Goal: Task Accomplishment & Management: Complete application form

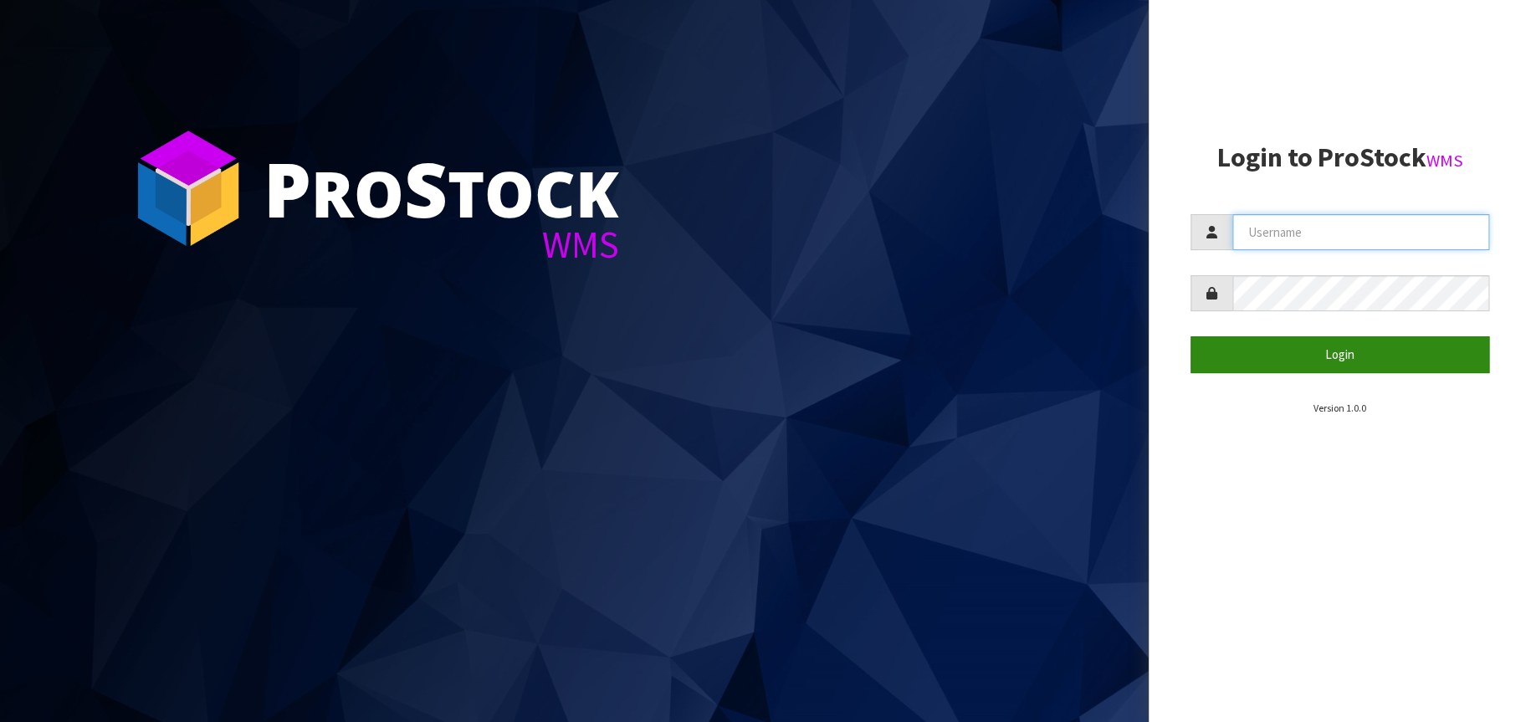
type input "[EMAIL_ADDRESS][DOMAIN_NAME]"
click at [1365, 351] on button "Login" at bounding box center [1341, 354] width 300 height 36
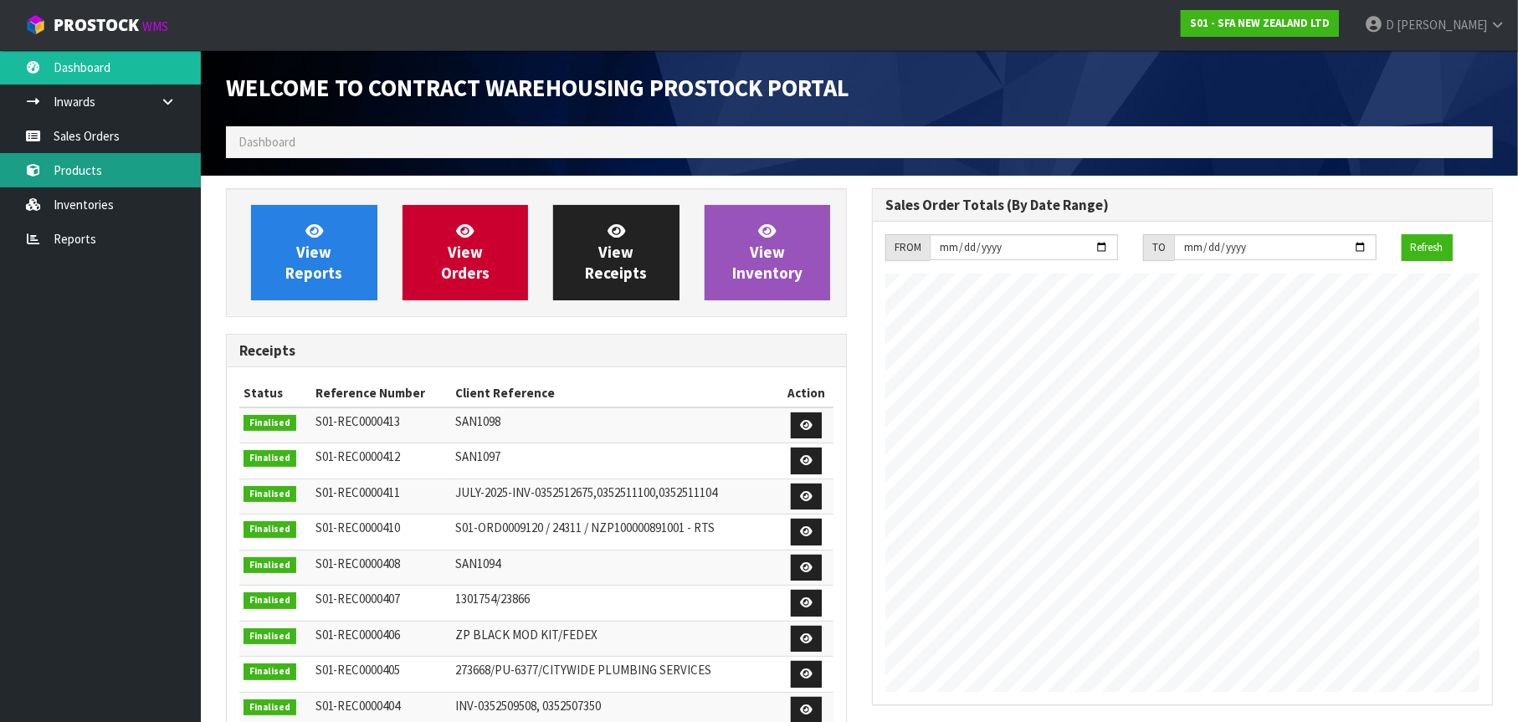
scroll to position [927, 646]
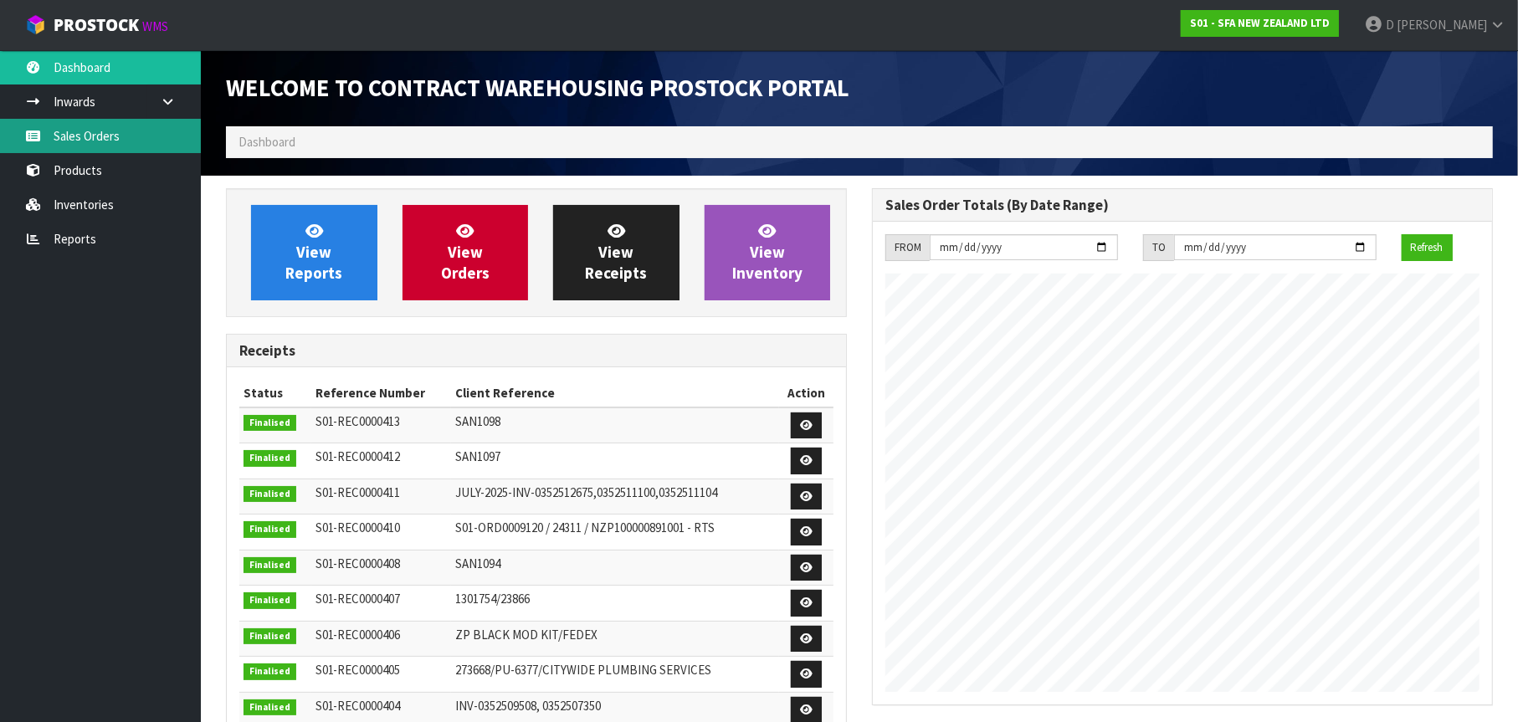
click at [104, 139] on link "Sales Orders" at bounding box center [100, 136] width 201 height 34
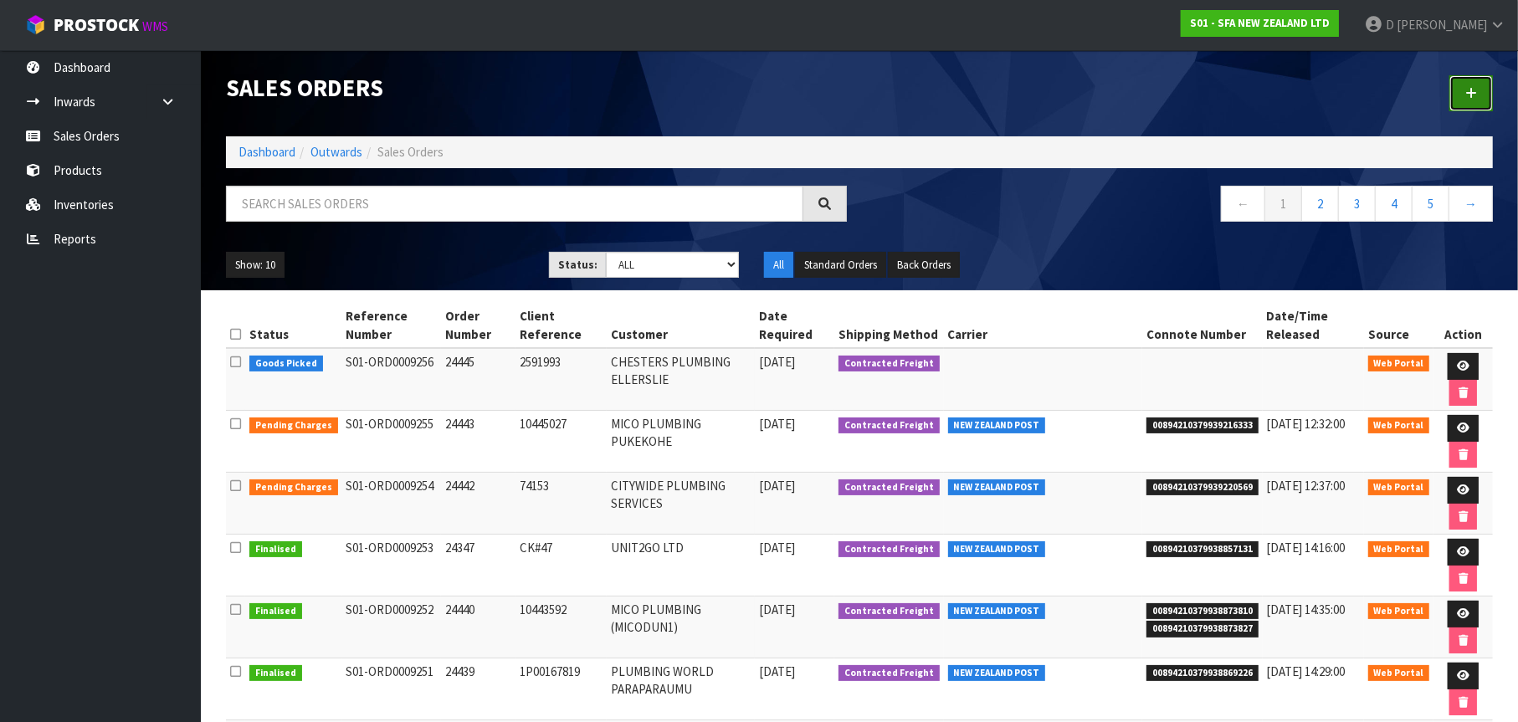
click at [1482, 77] on link at bounding box center [1471, 93] width 44 height 36
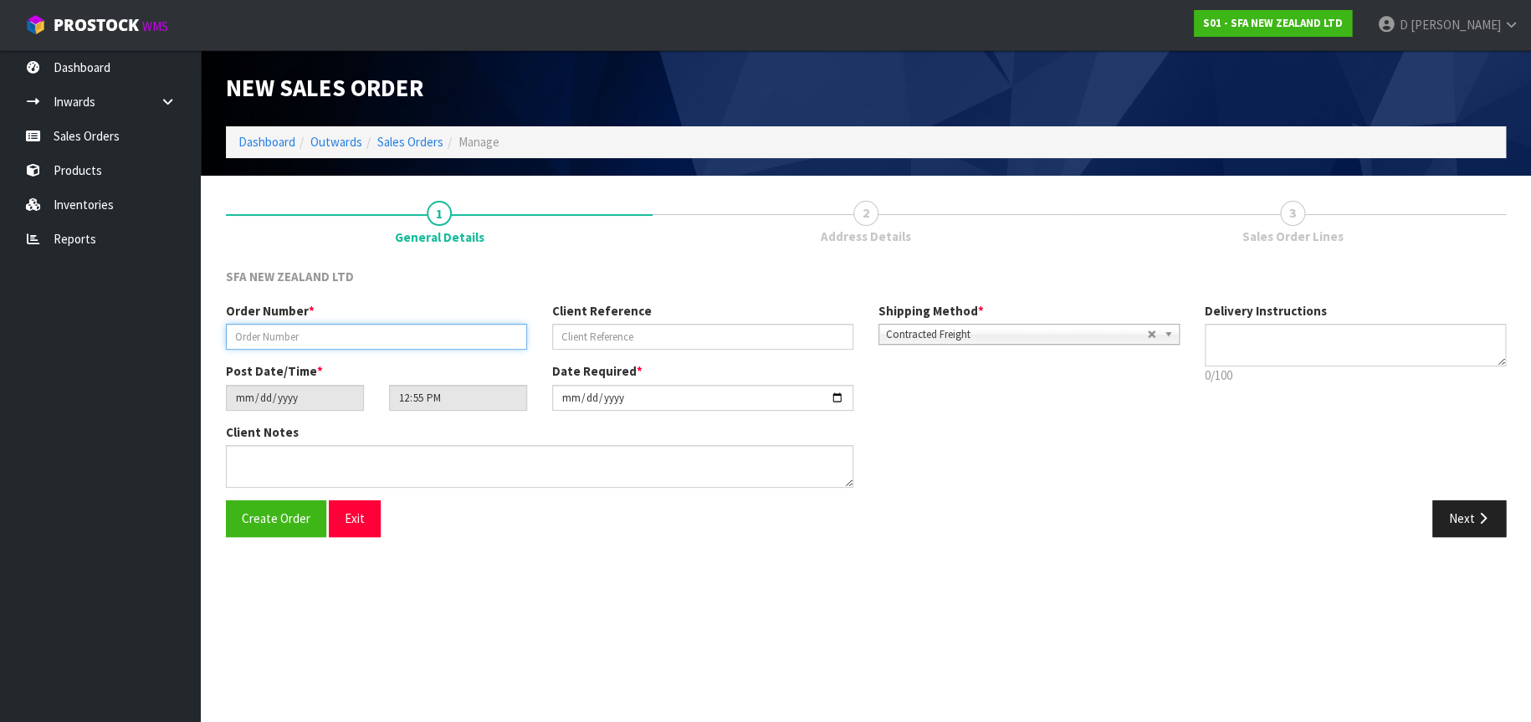
click at [259, 335] on input "text" at bounding box center [376, 337] width 301 height 26
type input "24446"
type input "10446579"
click at [1468, 513] on button "Next" at bounding box center [1469, 518] width 74 height 36
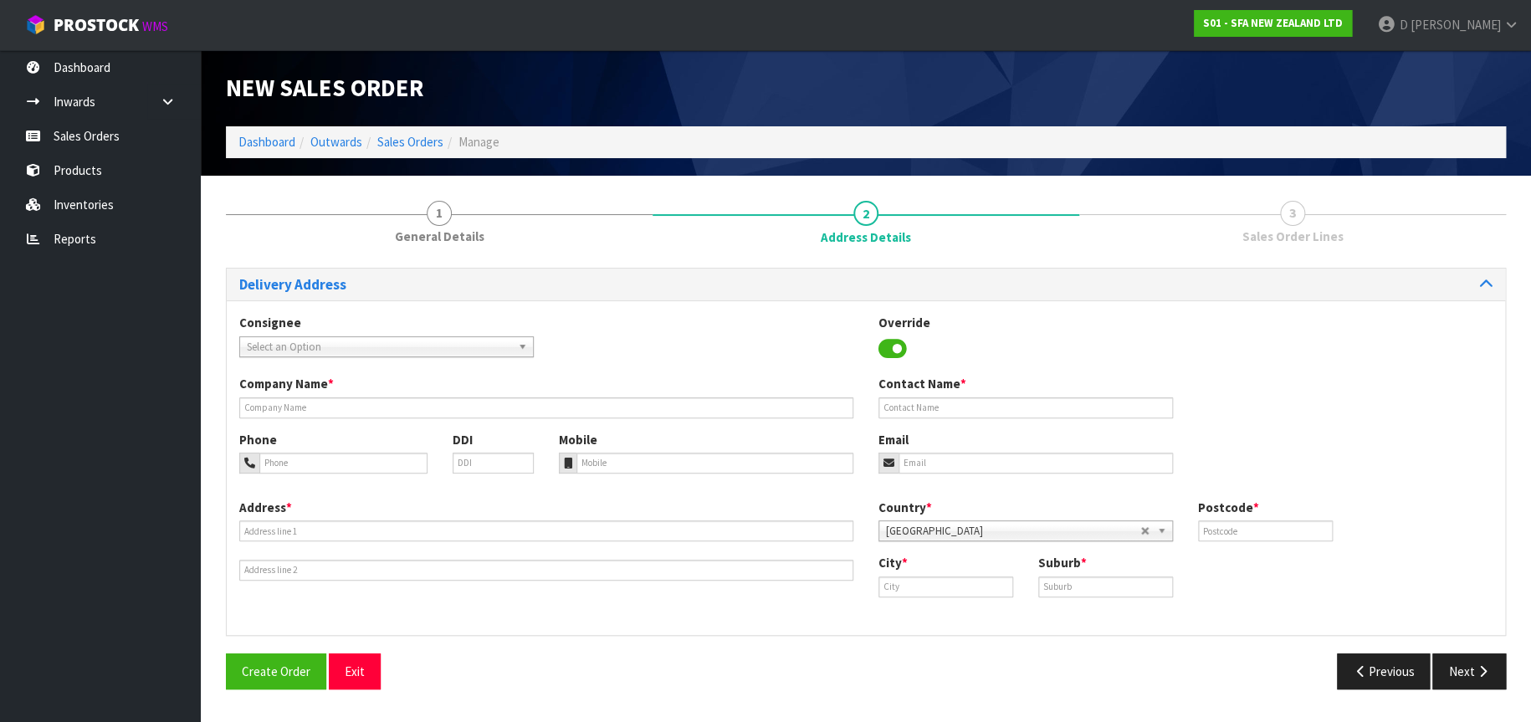
click at [418, 349] on span "Select an Option" at bounding box center [379, 347] width 264 height 20
type input "MICOWAL"
click at [415, 397] on li "MICOWAL T - MICO PLUMBING [GEOGRAPHIC_DATA]" at bounding box center [386, 394] width 286 height 21
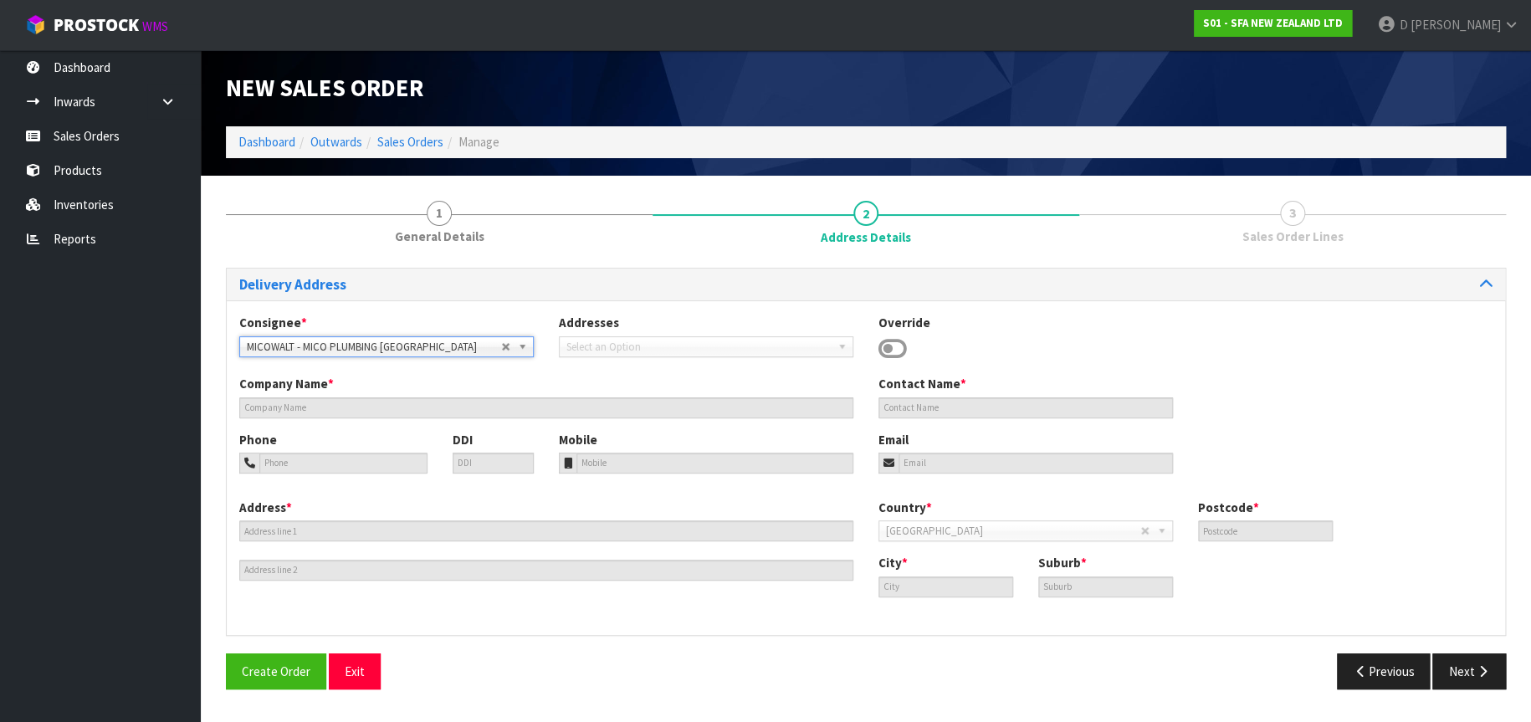
type input "MICO PLUMBING WELLINGTON"
type input "[STREET_ADDRESS][PERSON_NAME]"
type input "6011"
type input "[GEOGRAPHIC_DATA]"
type input "TE ARO"
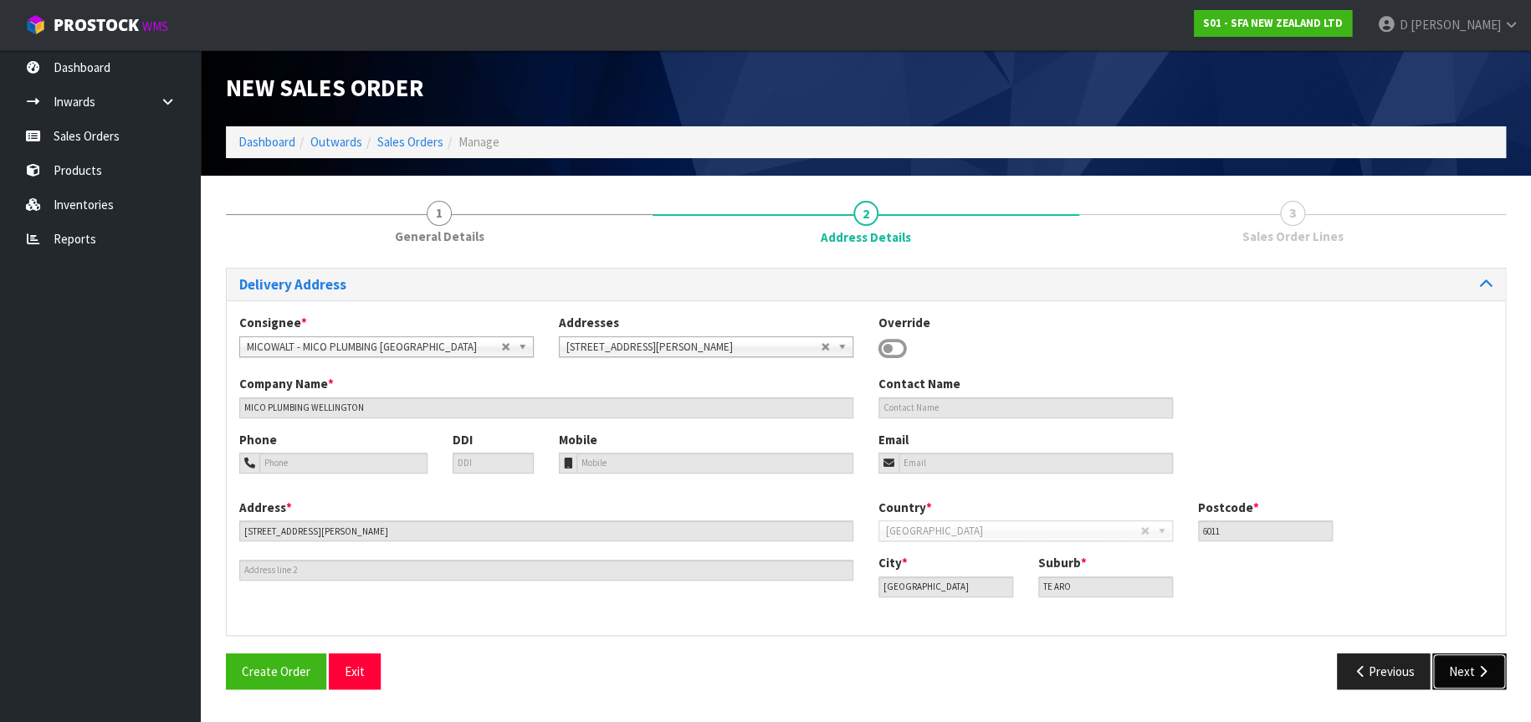
click at [1469, 671] on button "Next" at bounding box center [1469, 671] width 74 height 36
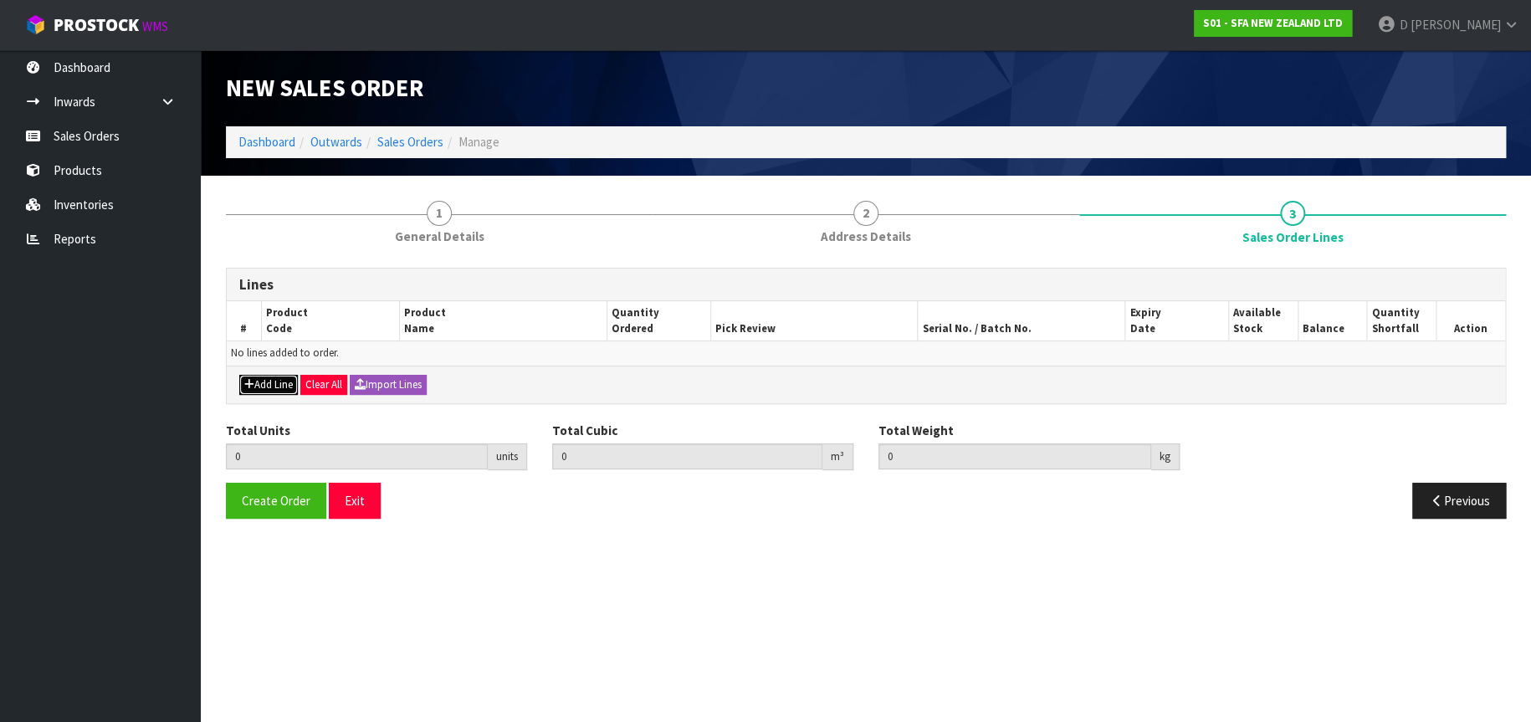
click at [284, 382] on button "Add Line" at bounding box center [268, 385] width 59 height 20
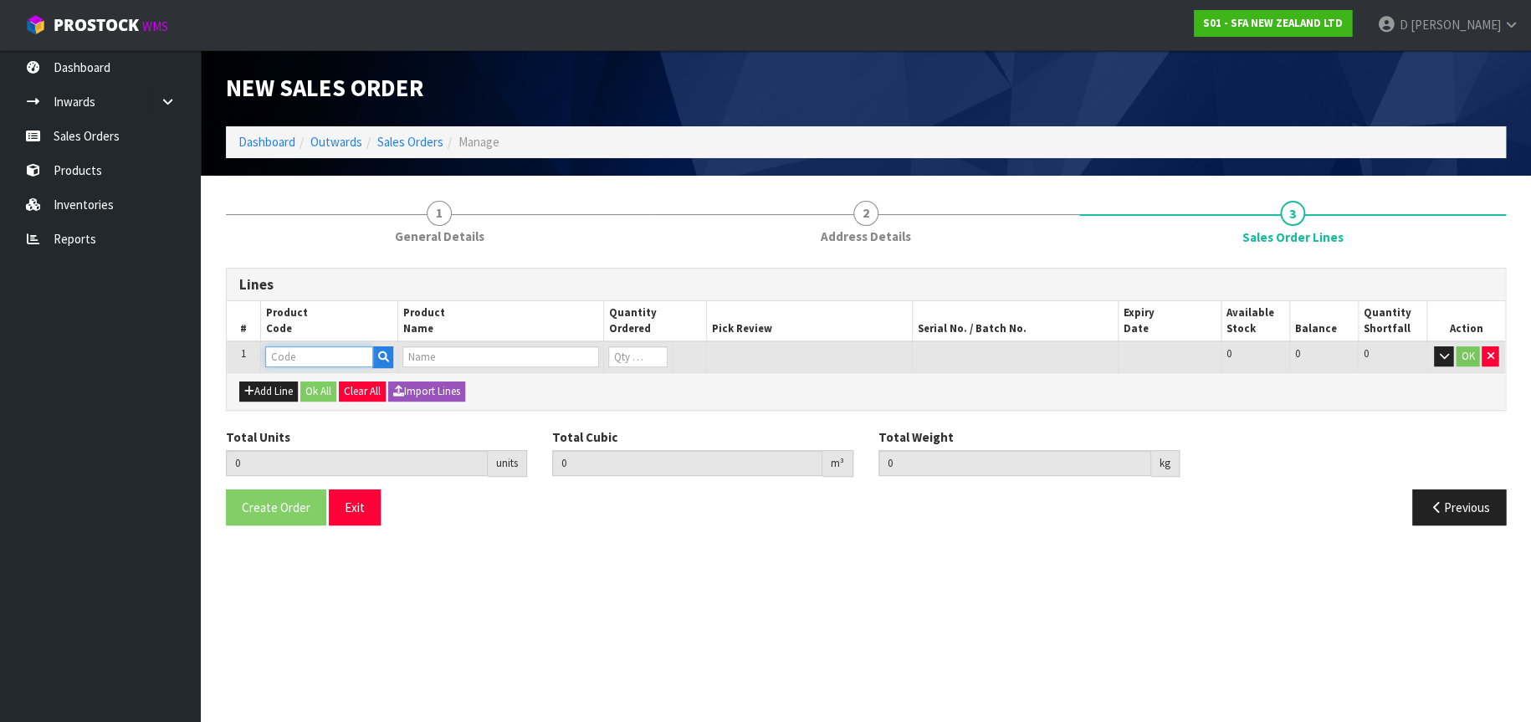
click at [283, 357] on input "text" at bounding box center [319, 356] width 108 height 21
type input "SA80"
type input "0.000000"
type input "0.000"
type input "SANIACCESS 2"
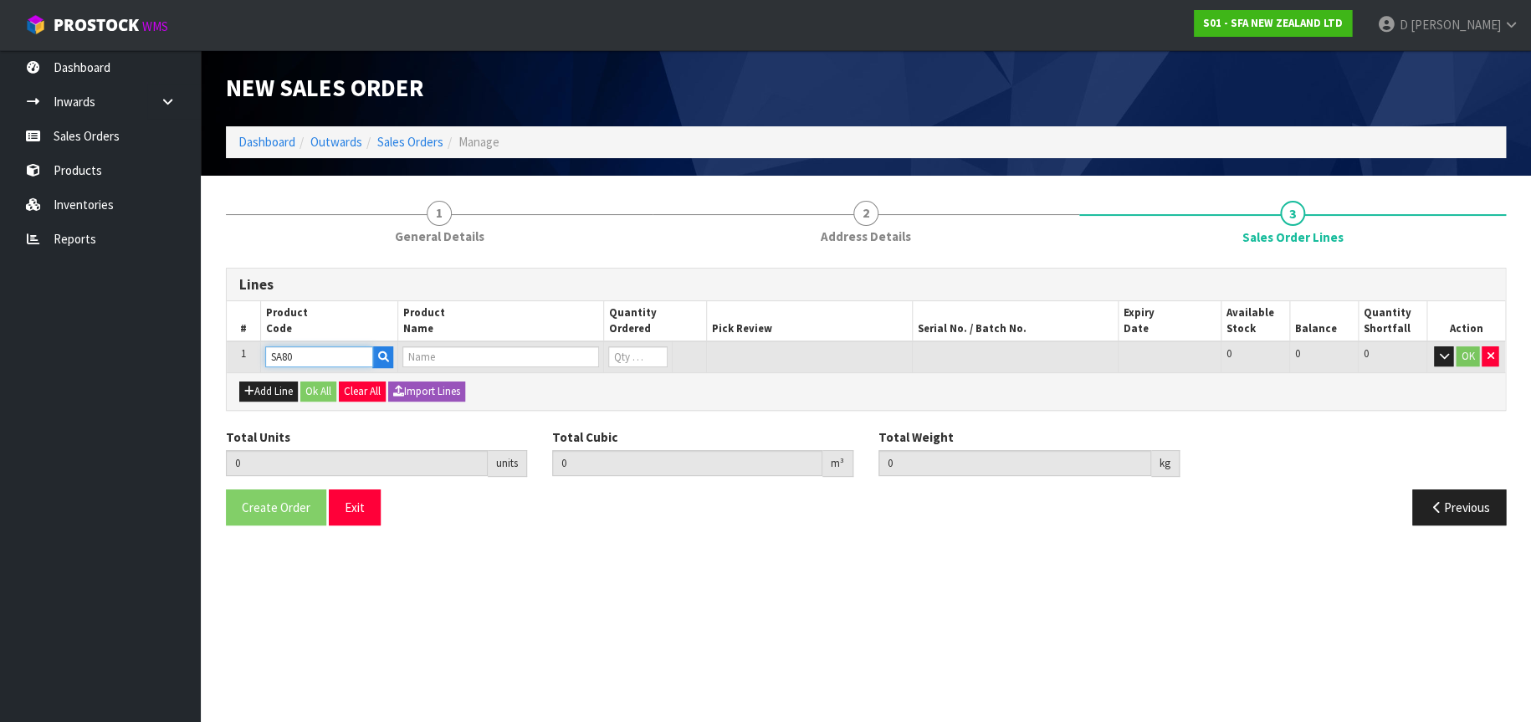
type input "0"
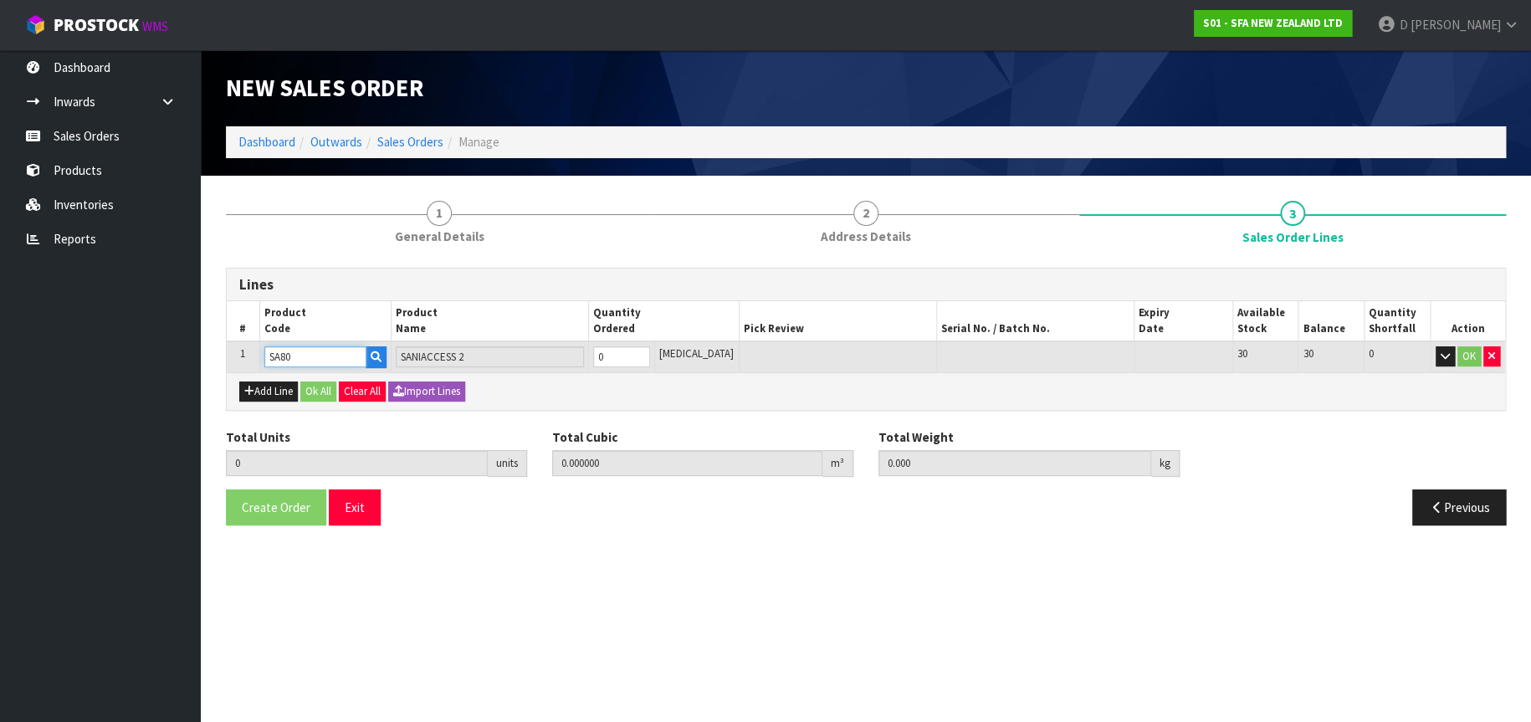
type input "SA80"
type input "1"
type input "0.0396"
type input "6.85"
type input "1"
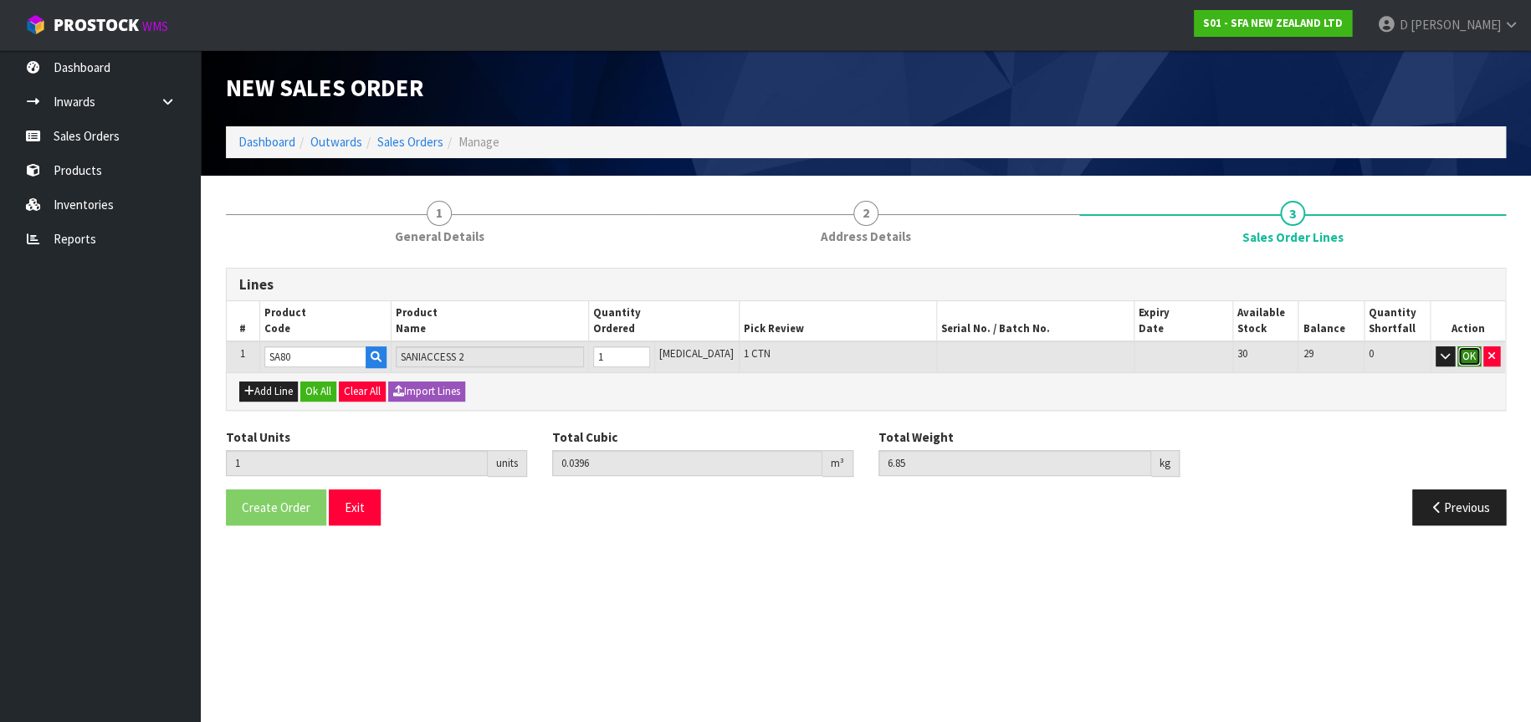
click at [1463, 352] on button "OK" at bounding box center [1468, 356] width 23 height 20
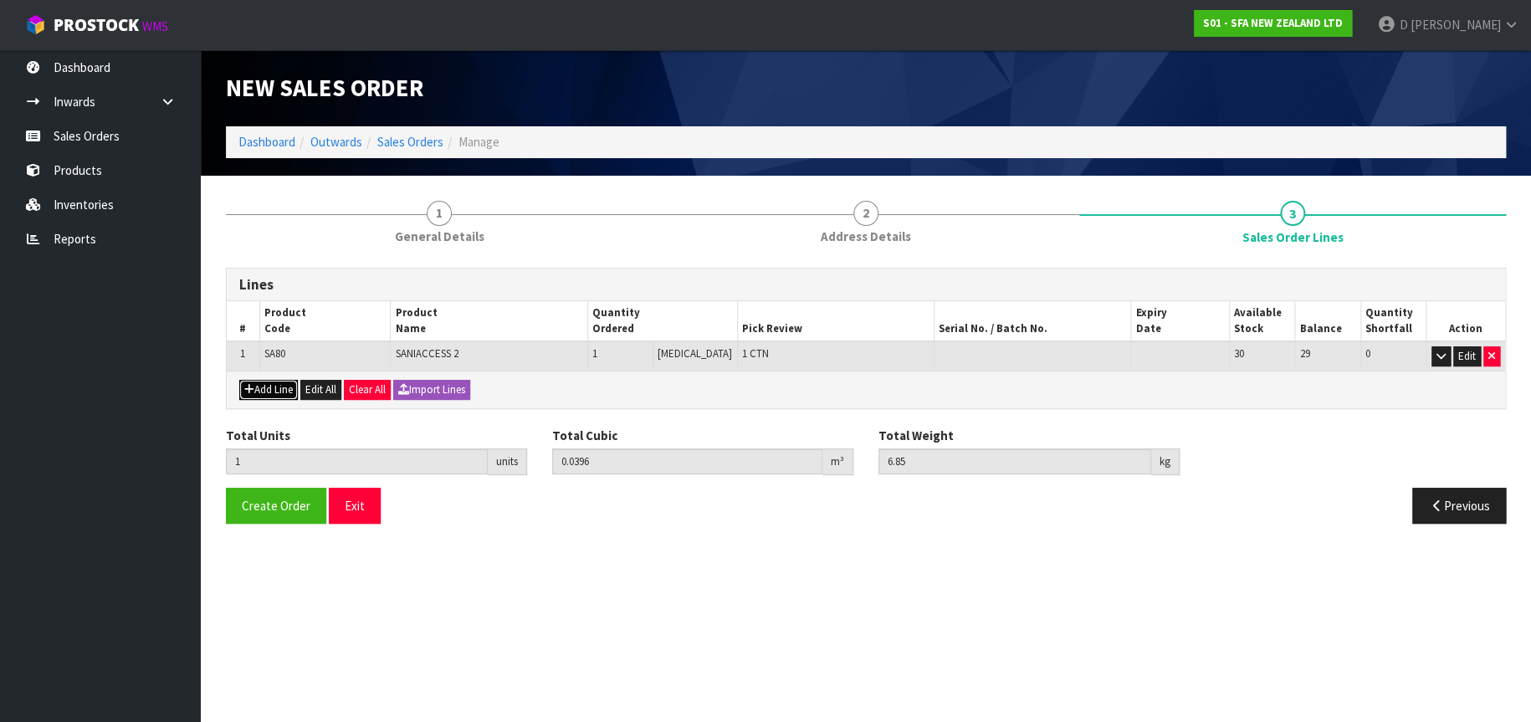
click at [250, 387] on icon "button" at bounding box center [249, 389] width 10 height 11
type input "0"
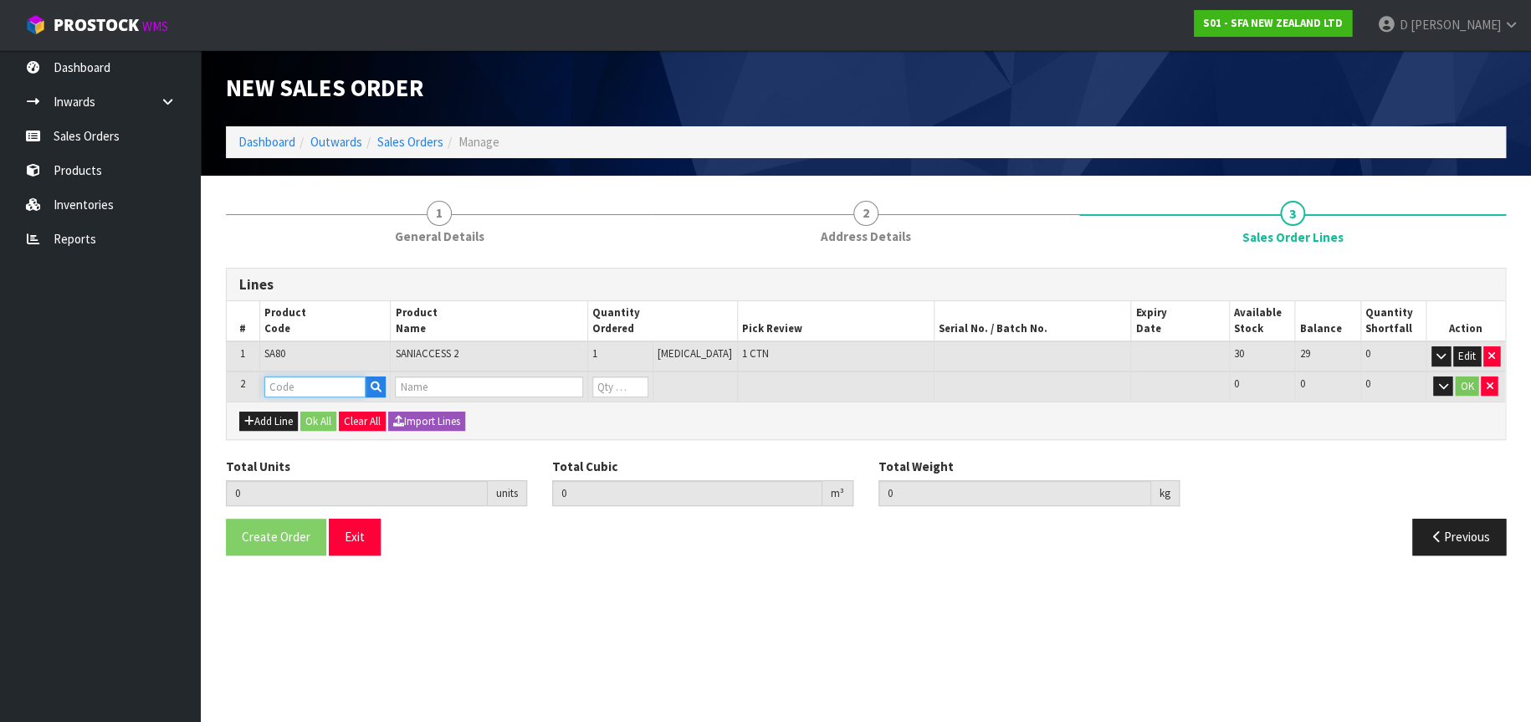
click at [294, 387] on input "text" at bounding box center [315, 386] width 102 height 21
type input "SANI12661"
click at [356, 405] on link "SANI12661" at bounding box center [332, 414] width 132 height 23
type input "SANI12661"
type input "1"
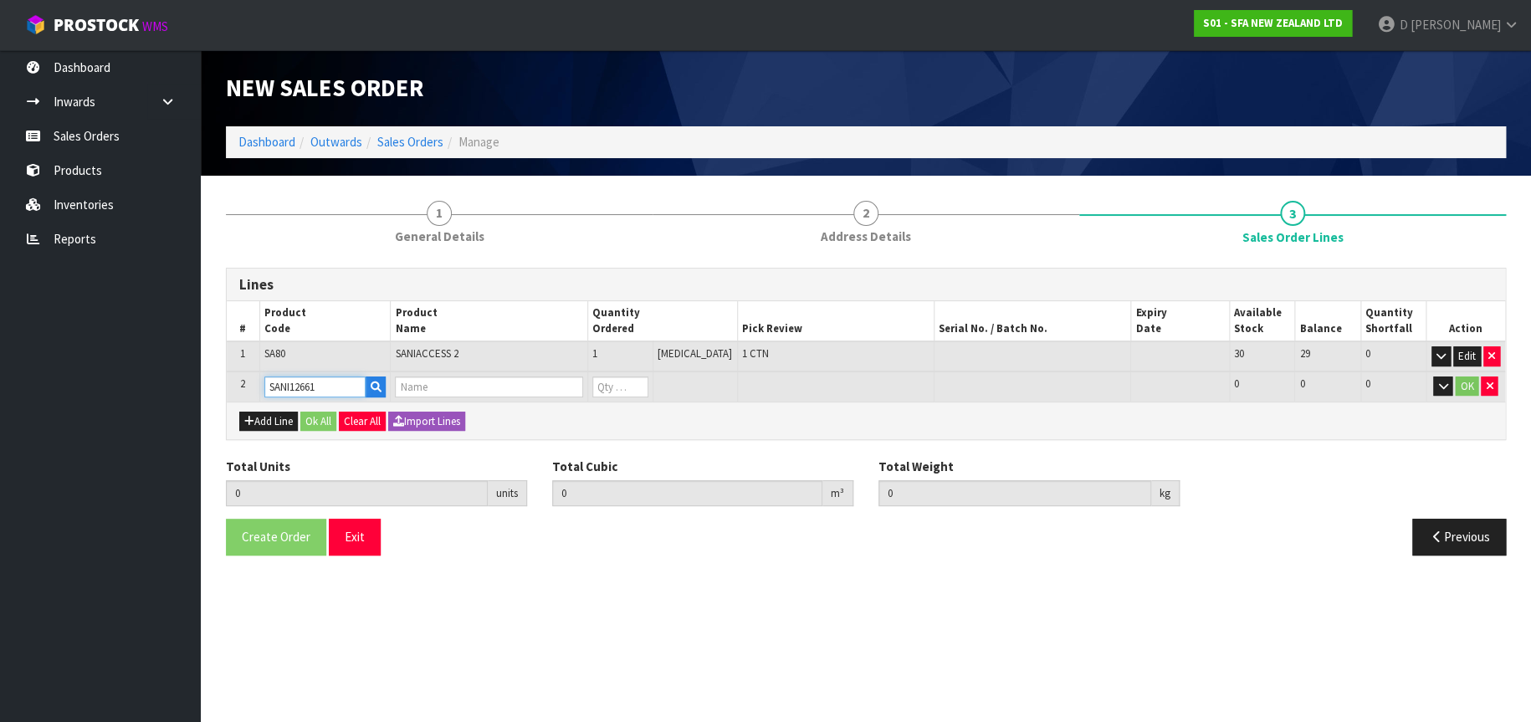
type input "0.0396"
type input "6.85"
type input "SANI ALARM INTERLOCK"
type input "0"
type input "2"
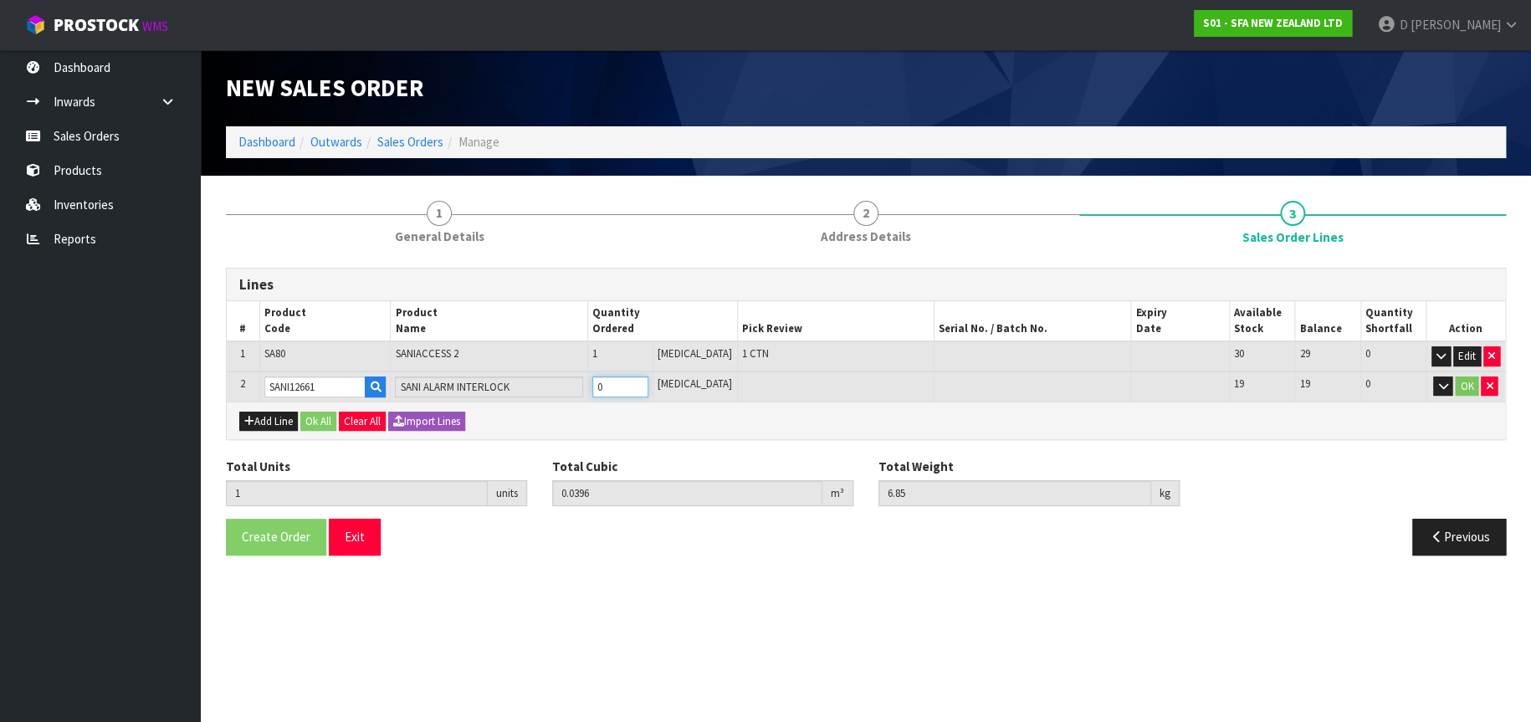
type input "0.04788"
type input "8.45"
type input "1"
click at [1469, 387] on button "OK" at bounding box center [1466, 386] width 23 height 20
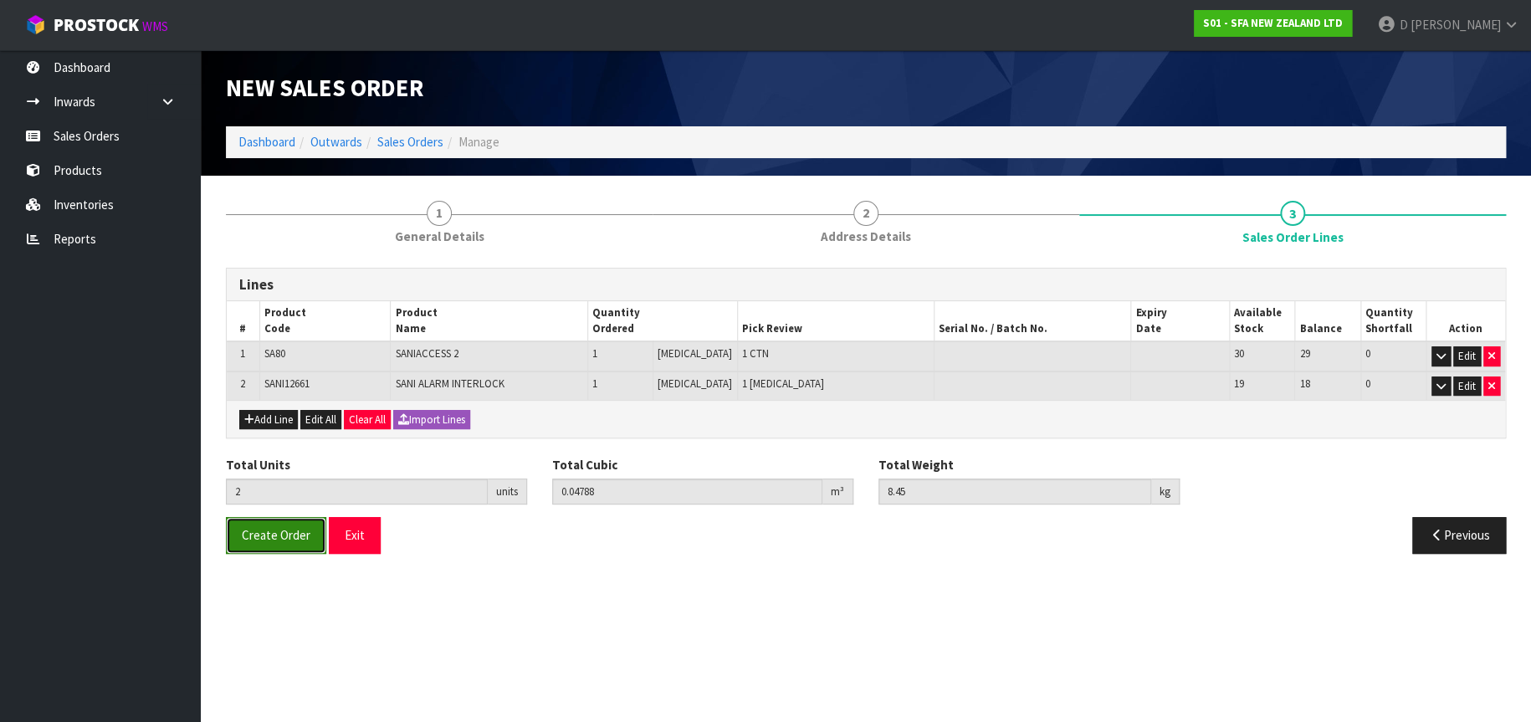
click at [277, 540] on span "Create Order" at bounding box center [276, 535] width 69 height 16
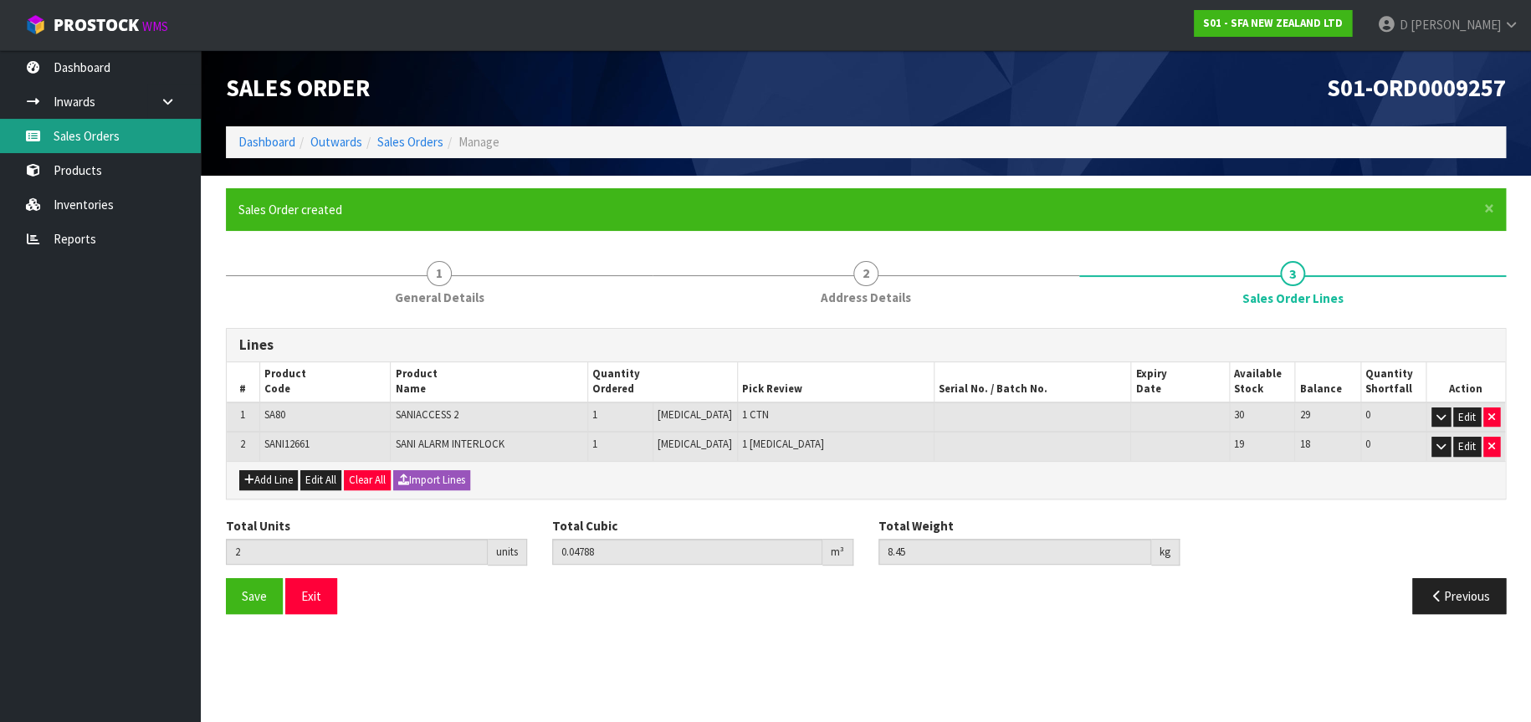
click at [118, 141] on link "Sales Orders" at bounding box center [100, 136] width 201 height 34
